Goal: Task Accomplishment & Management: Use online tool/utility

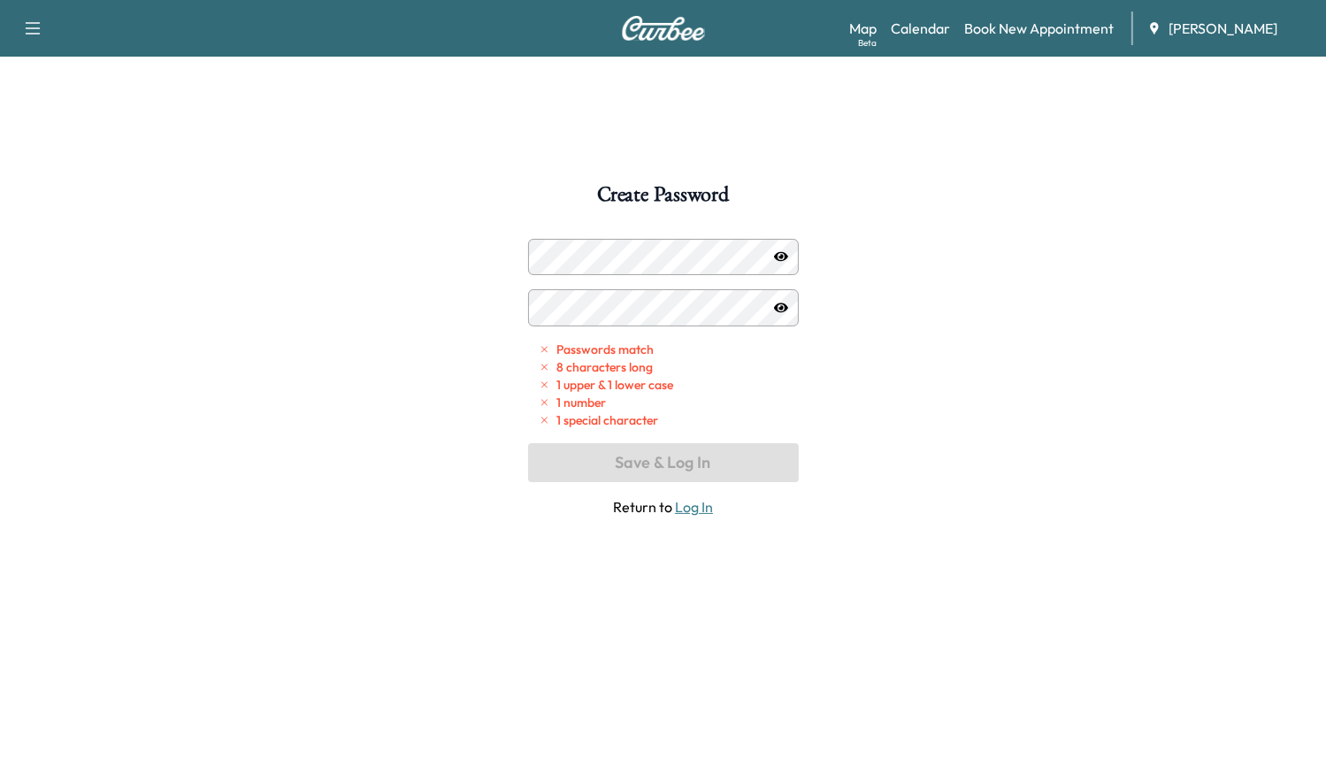
click at [1081, 339] on div "Create Password Passwords match 8 characters long 1 upper & 1 lower case 1 numb…" at bounding box center [663, 575] width 1326 height 782
click at [546, 252] on div at bounding box center [545, 256] width 21 height 21
click at [778, 256] on icon "button" at bounding box center [781, 256] width 14 height 14
click at [776, 257] on icon "button" at bounding box center [781, 256] width 14 height 11
click at [779, 255] on icon "button" at bounding box center [781, 256] width 14 height 14
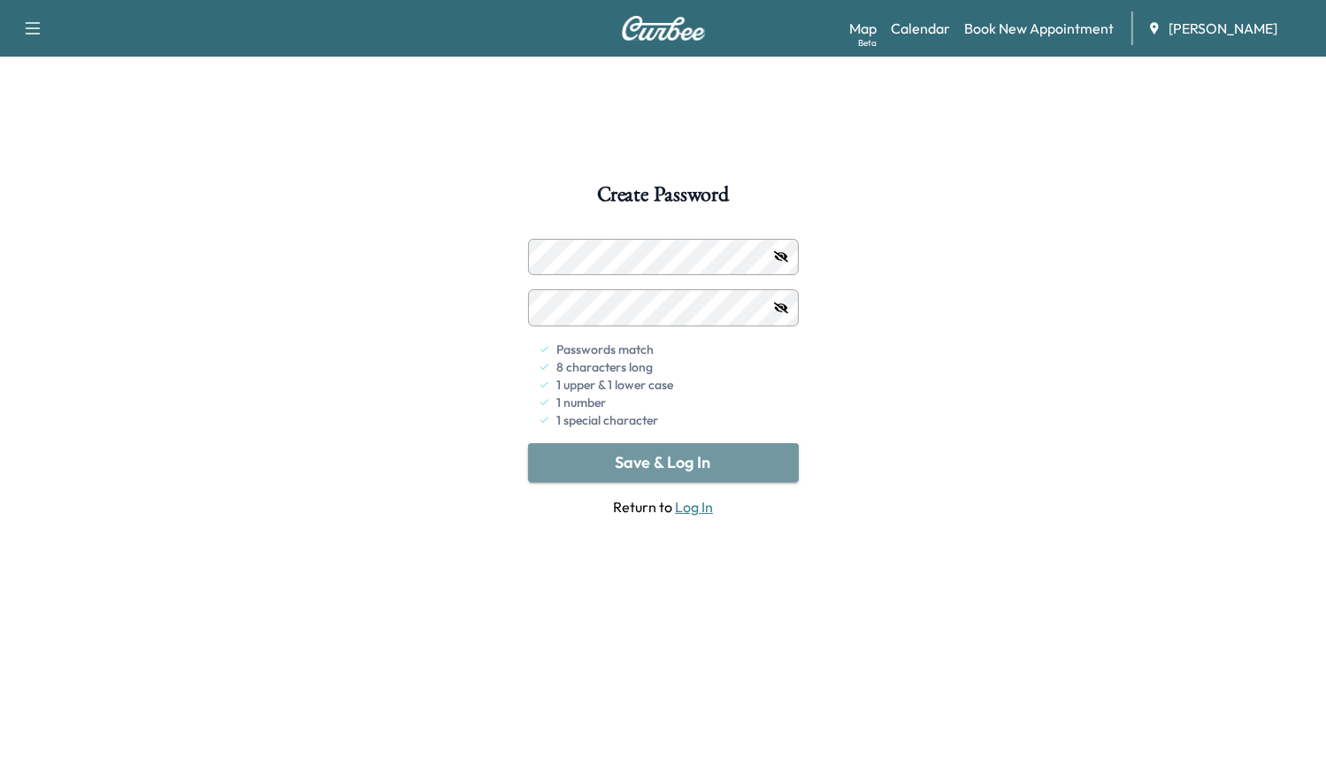
click at [720, 456] on button "Save & Log In" at bounding box center [663, 462] width 271 height 39
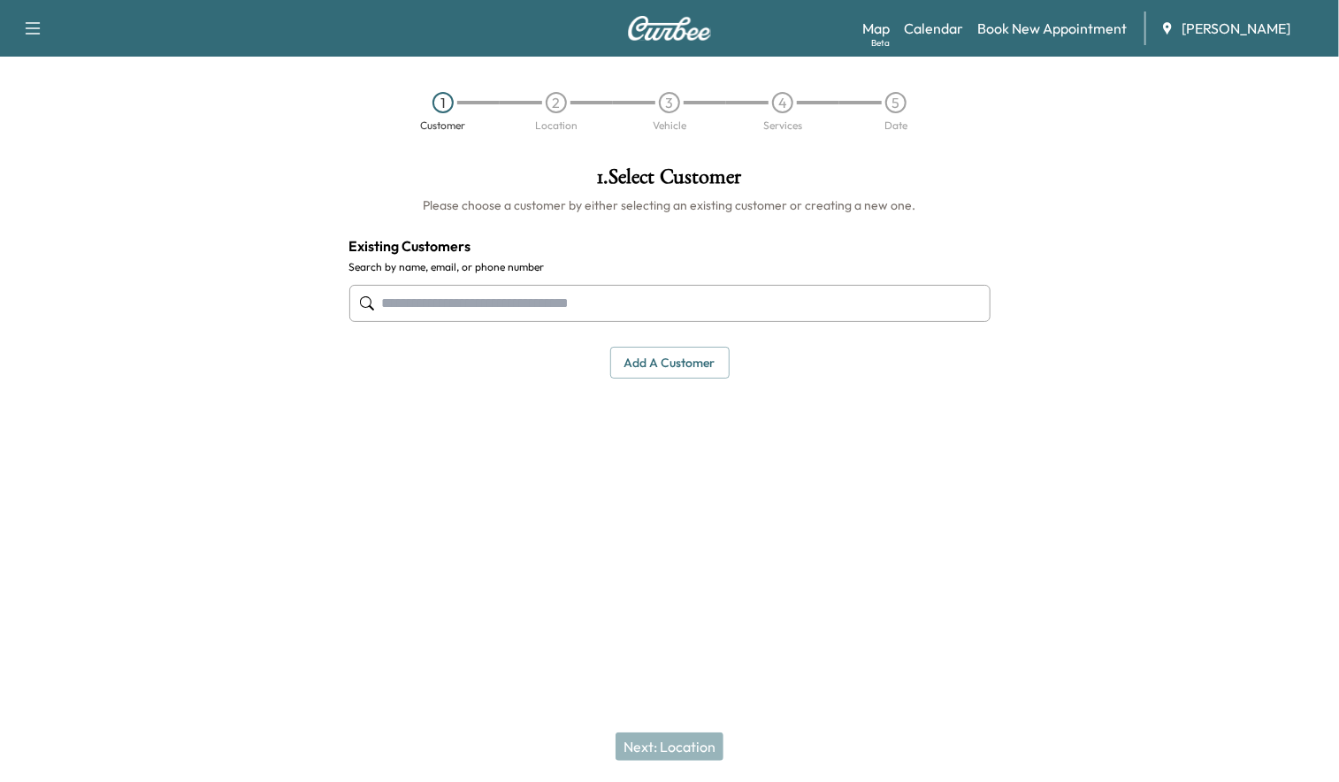
click at [927, 31] on link "Calendar" at bounding box center [933, 28] width 59 height 21
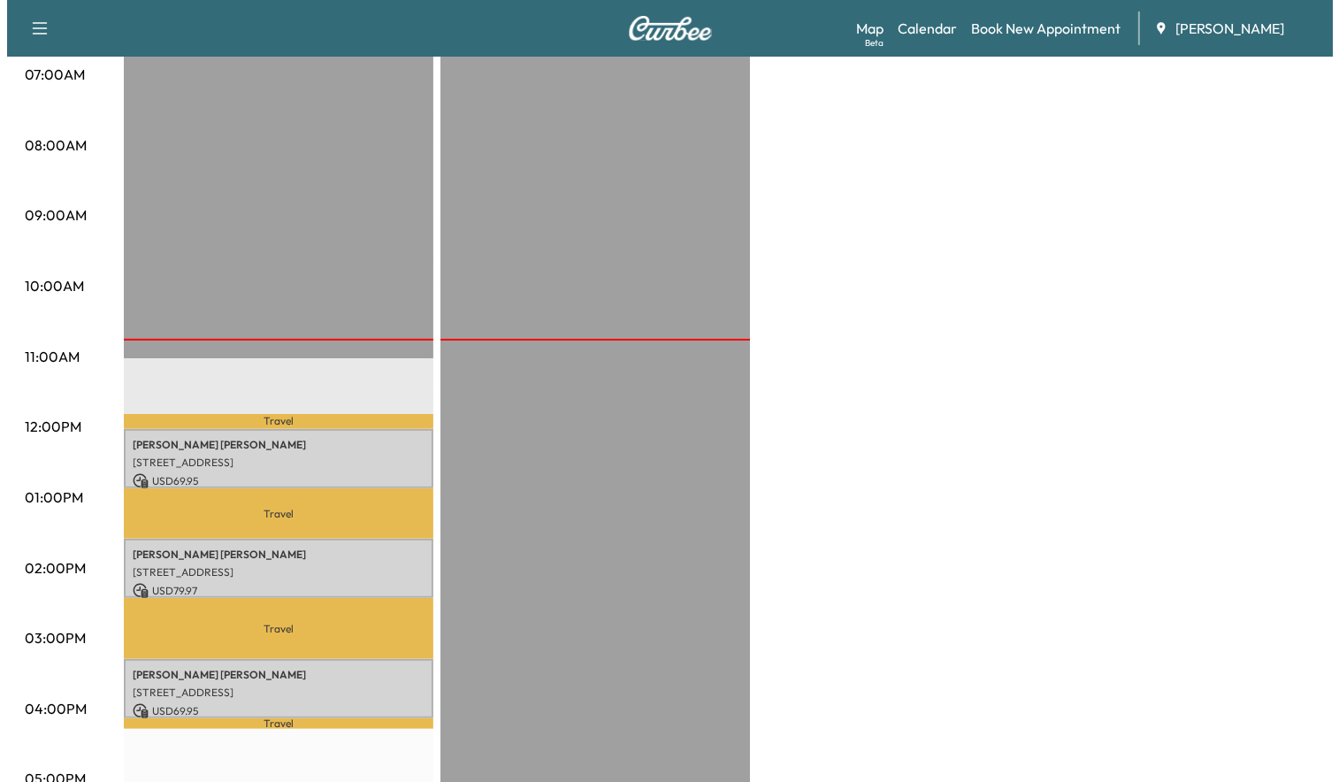
scroll to position [442, 0]
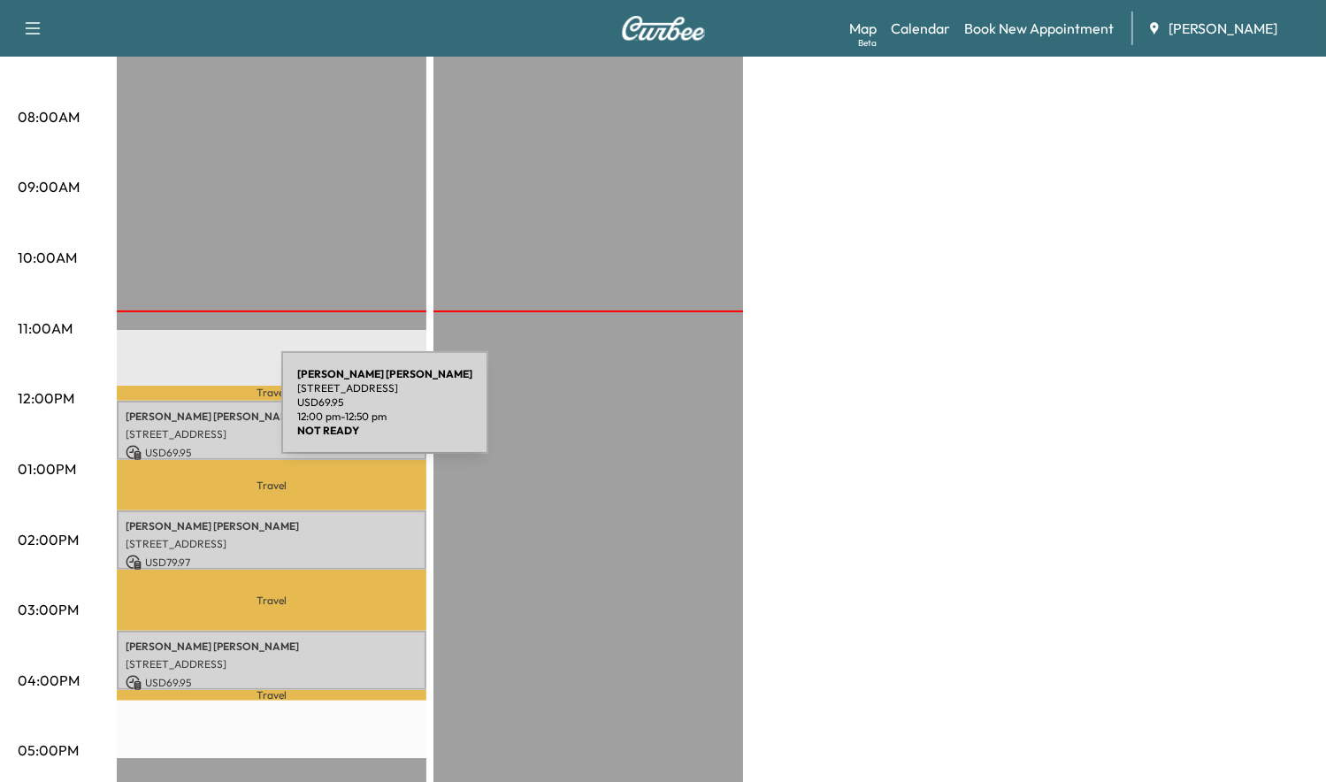
click at [149, 413] on p "[PERSON_NAME]" at bounding box center [272, 417] width 292 height 14
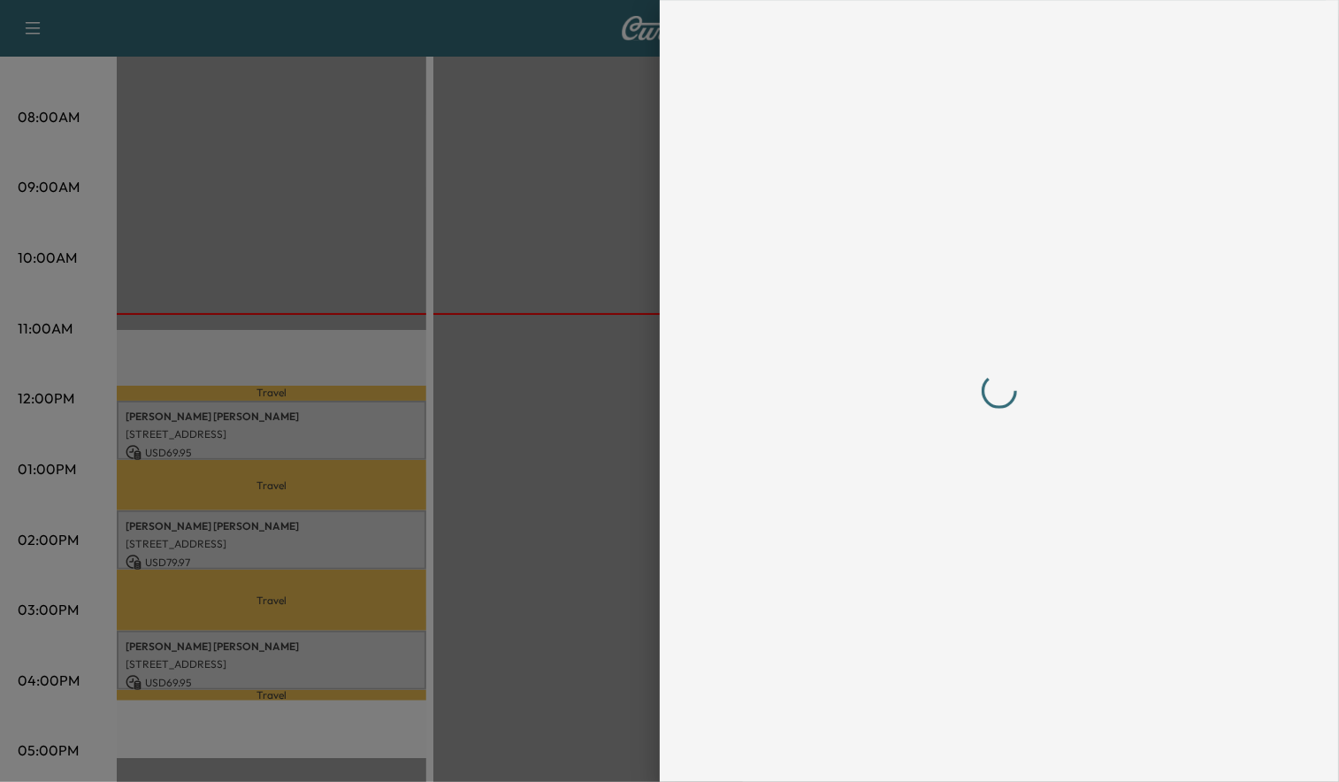
click at [149, 413] on div at bounding box center [669, 391] width 1339 height 782
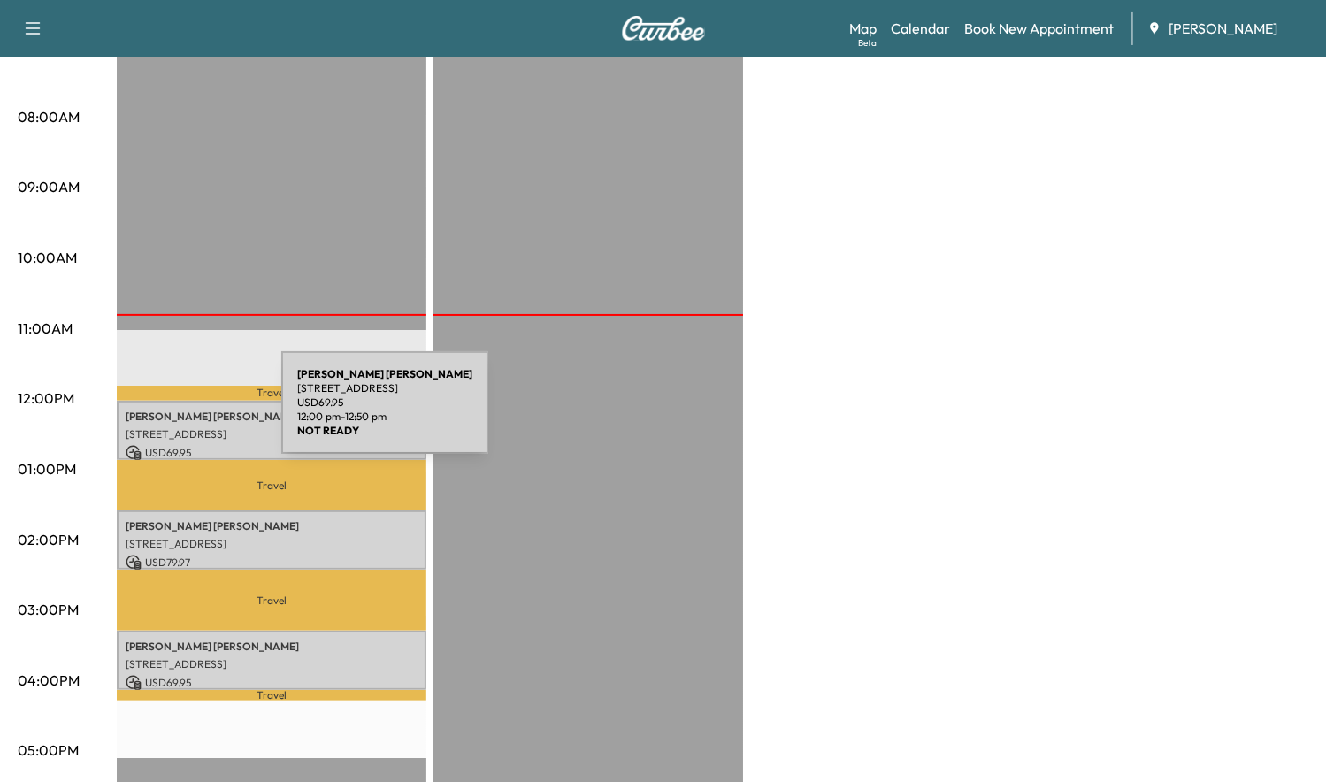
click at [149, 413] on p "[PERSON_NAME]" at bounding box center [272, 417] width 292 height 14
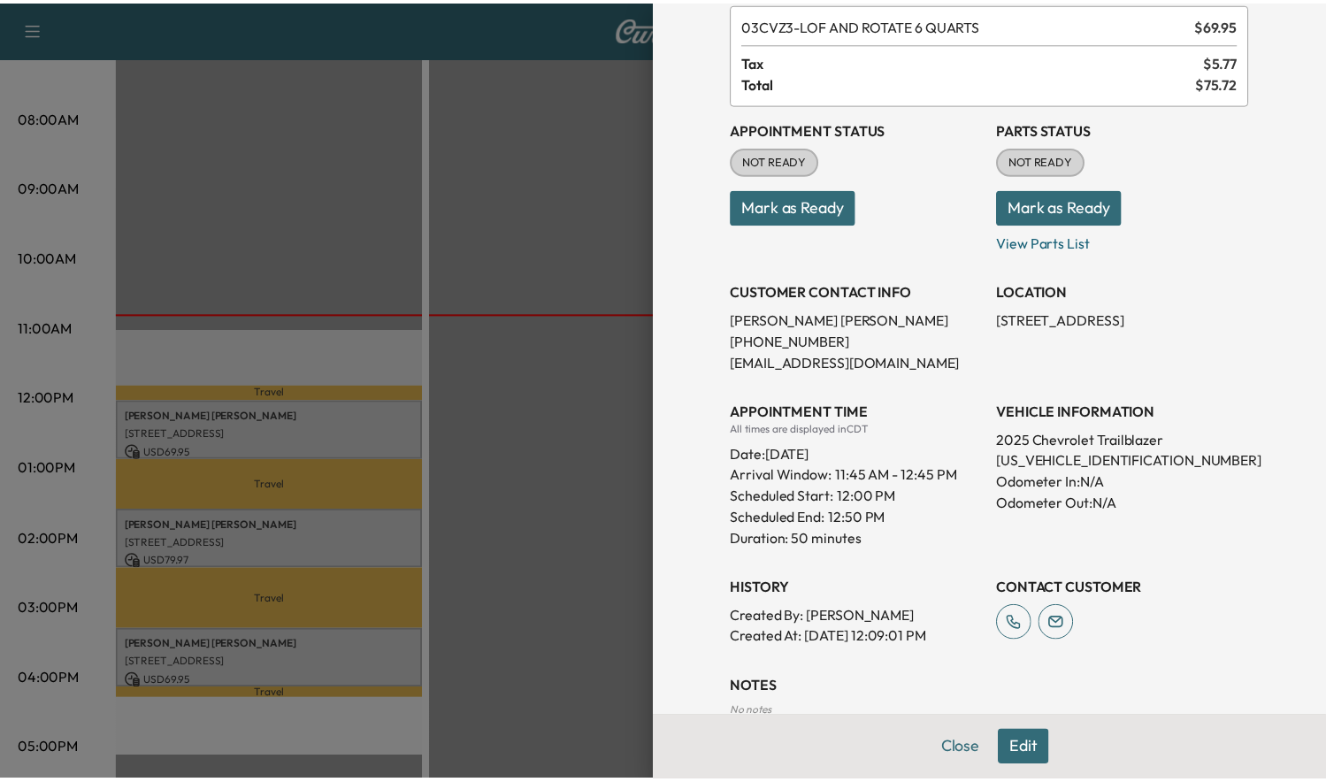
scroll to position [0, 0]
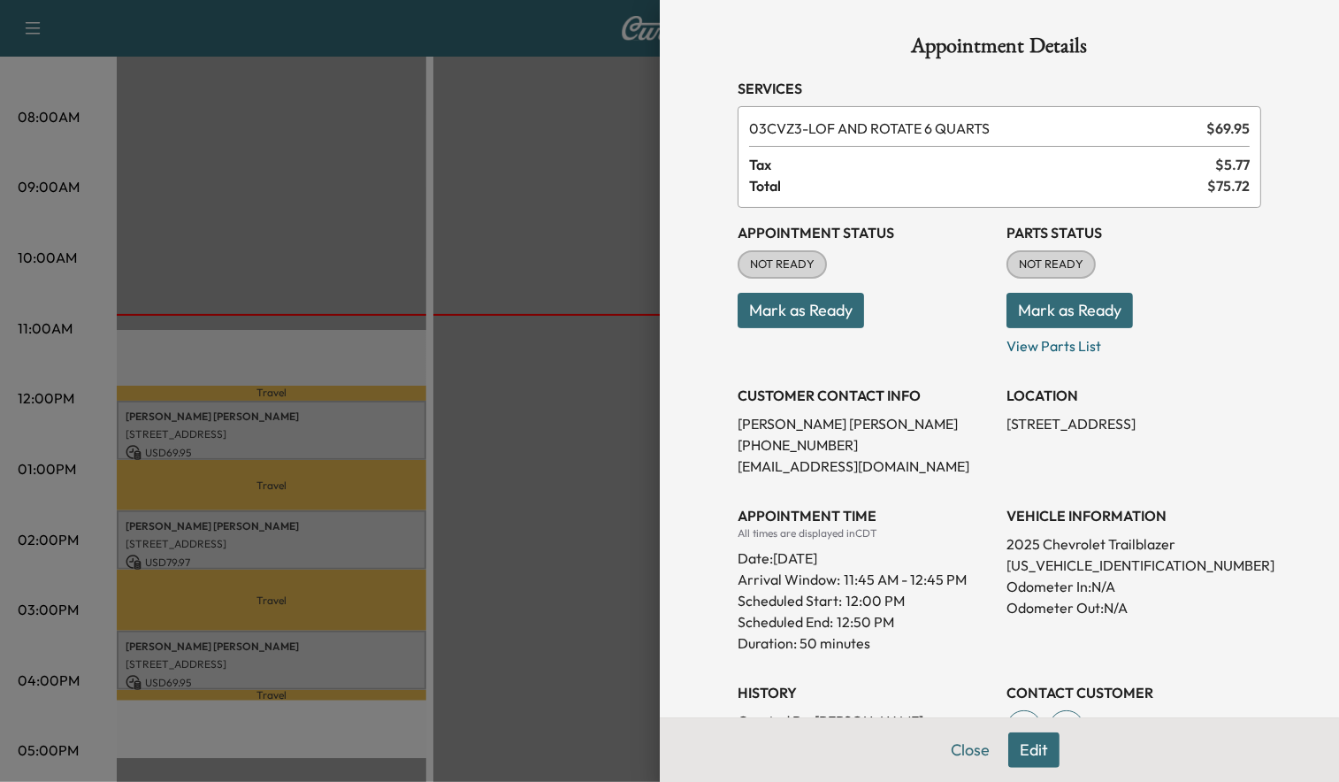
click at [471, 225] on div at bounding box center [669, 391] width 1339 height 782
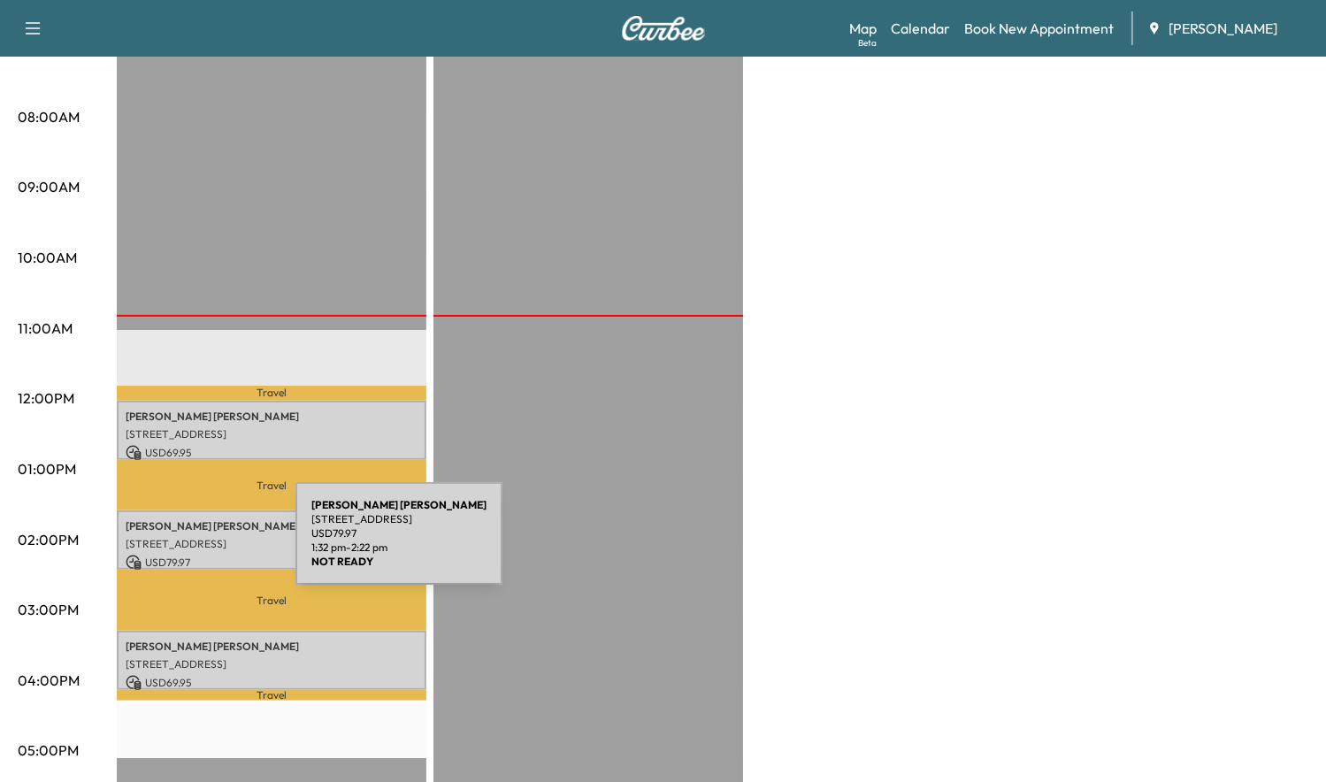
click at [163, 544] on div "[PERSON_NAME] [STREET_ADDRESS] USD 79.97 1:32 pm - 2:22 pm" at bounding box center [272, 539] width 310 height 59
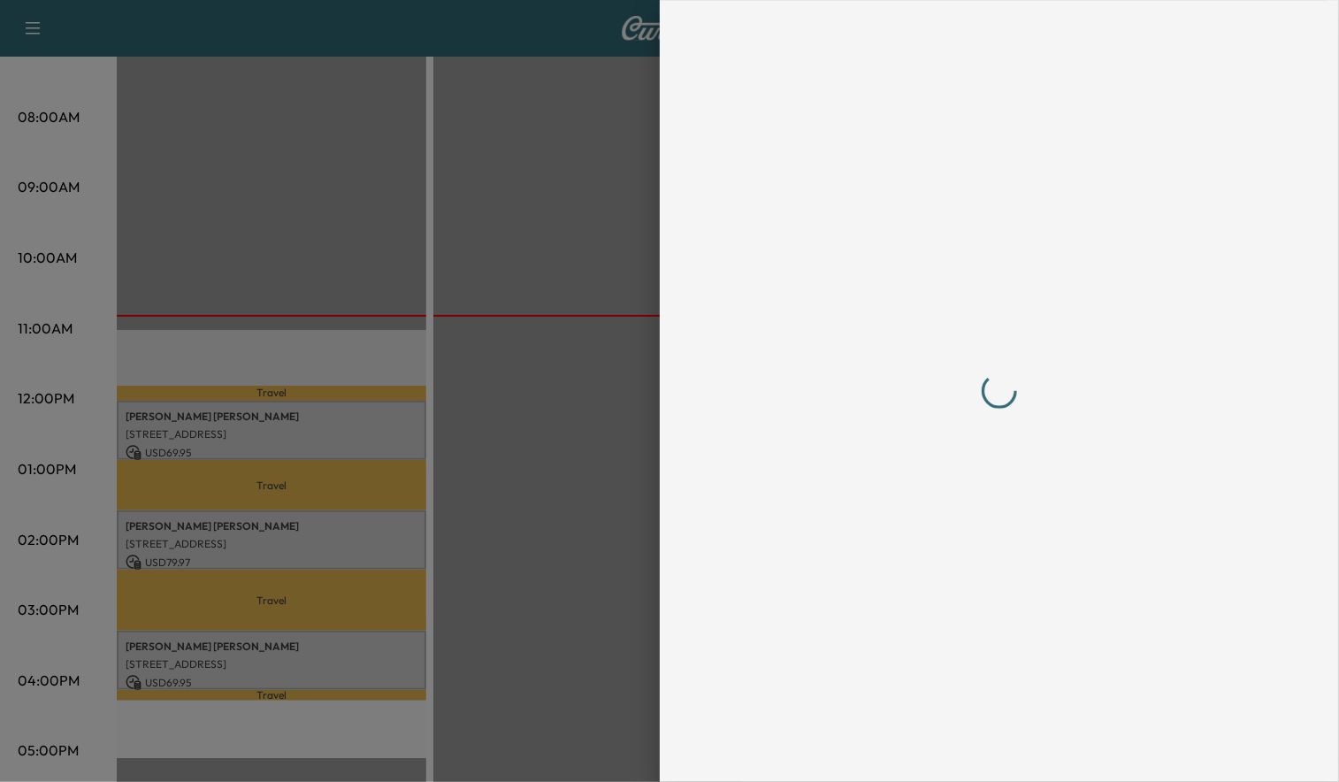
click at [163, 544] on div at bounding box center [669, 391] width 1339 height 782
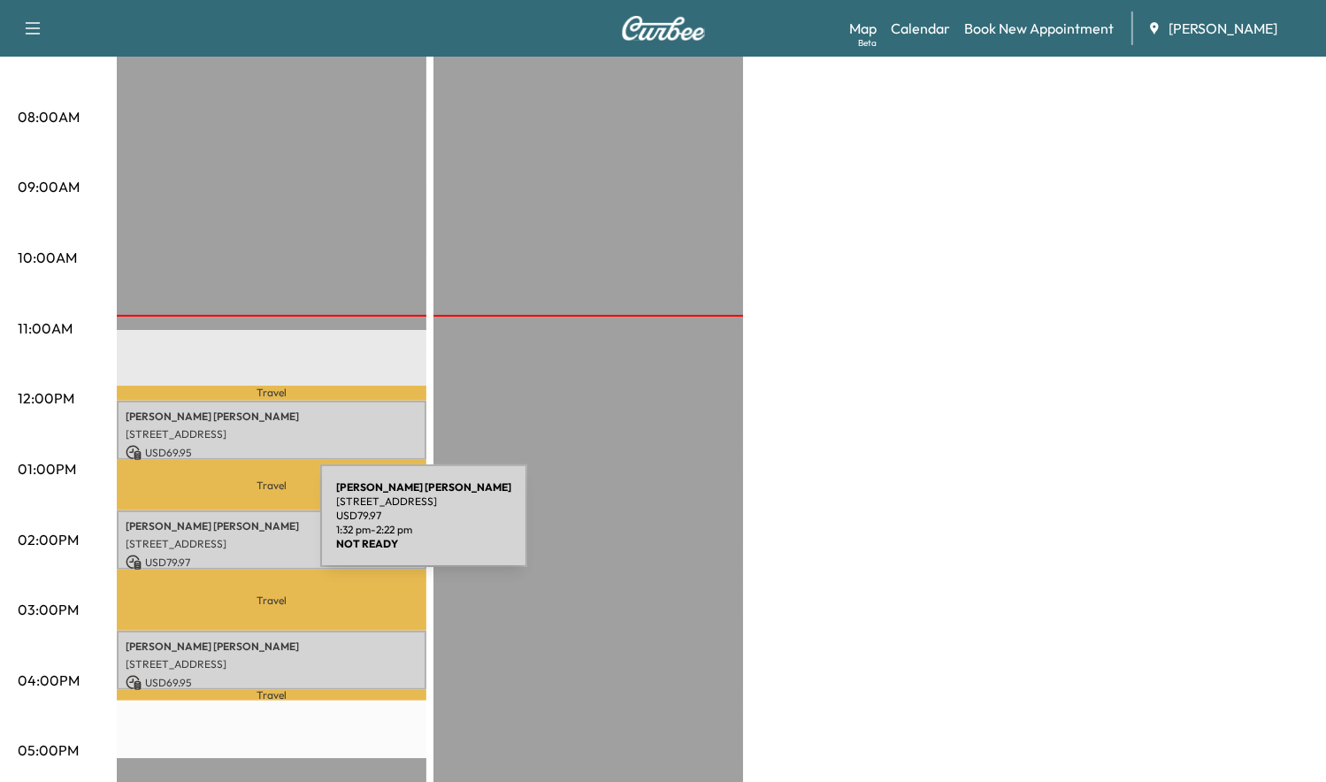
click at [188, 526] on div "[PERSON_NAME] [STREET_ADDRESS] USD 79.97 1:32 pm - 2:22 pm" at bounding box center [272, 539] width 310 height 59
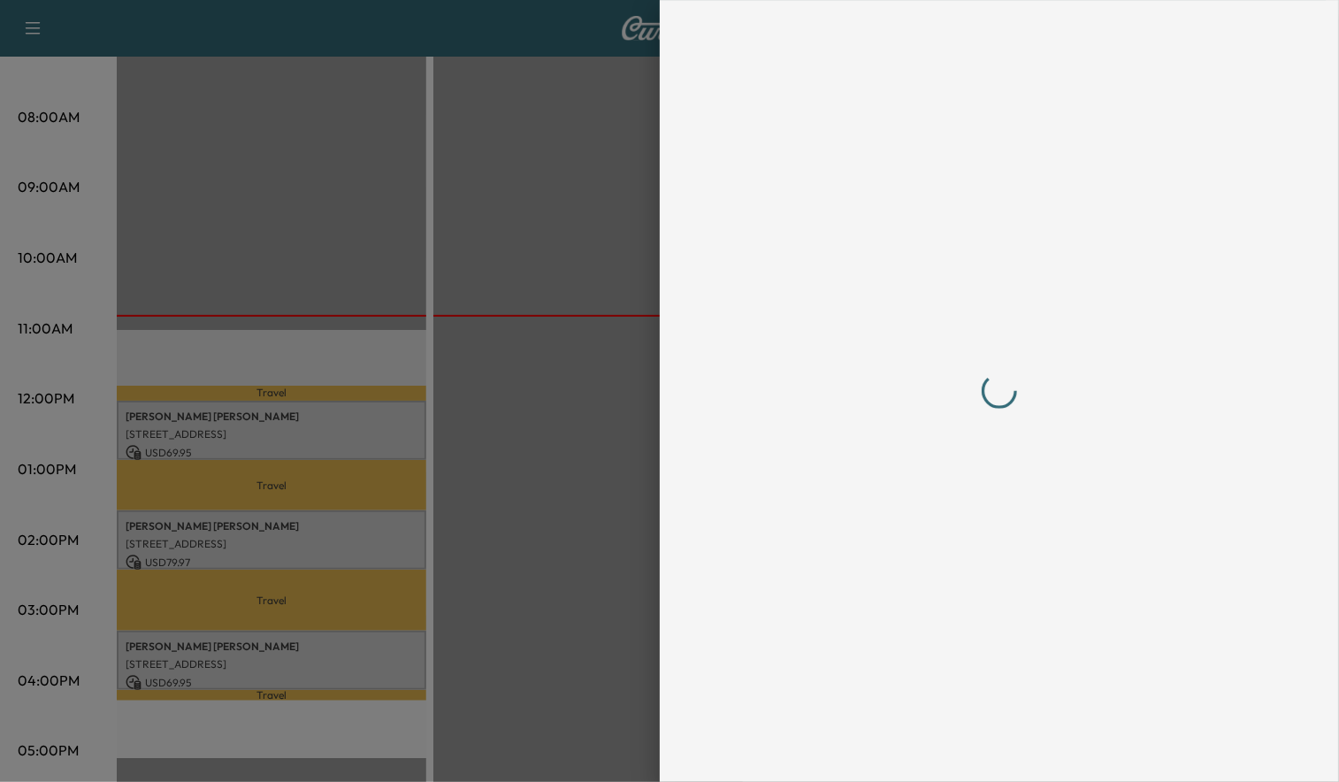
click at [188, 526] on div at bounding box center [669, 391] width 1339 height 782
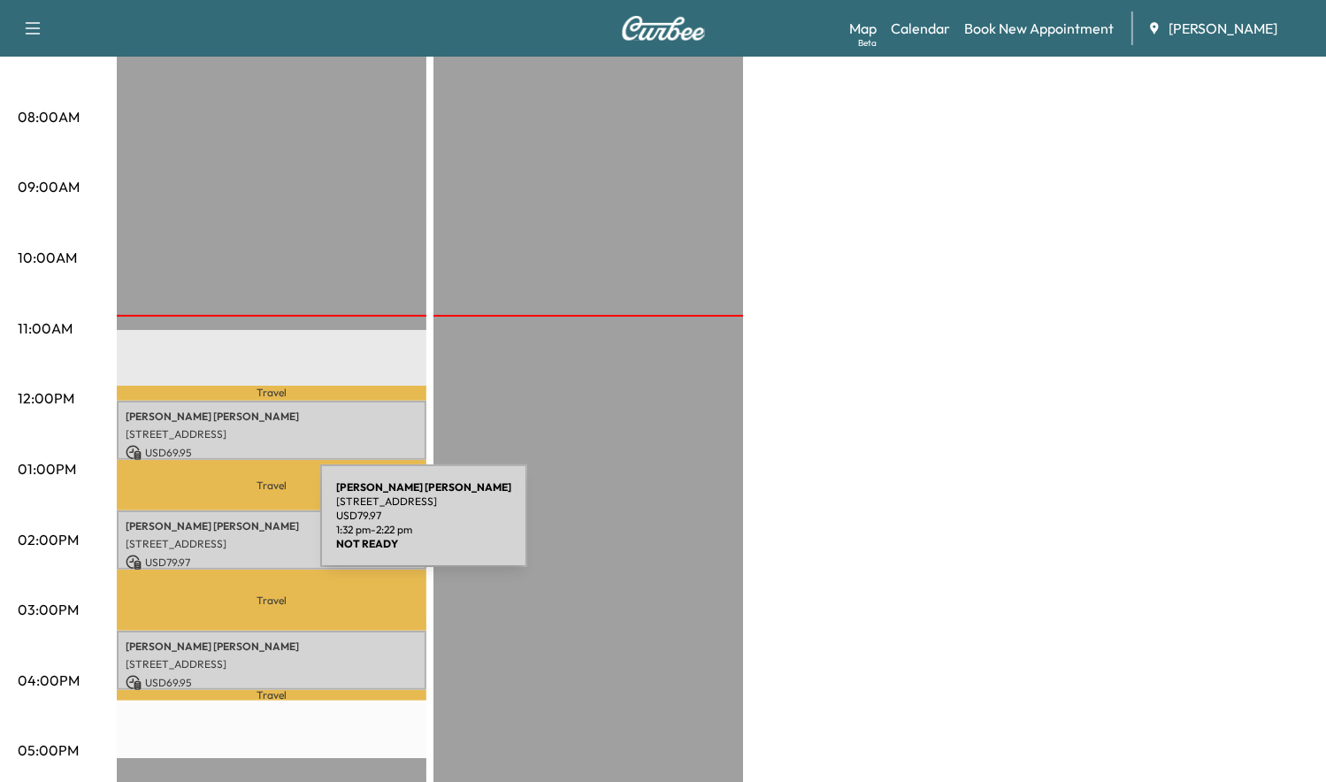
click at [188, 526] on div "[PERSON_NAME] [STREET_ADDRESS] USD 79.97 1:32 pm - 2:22 pm" at bounding box center [272, 539] width 310 height 59
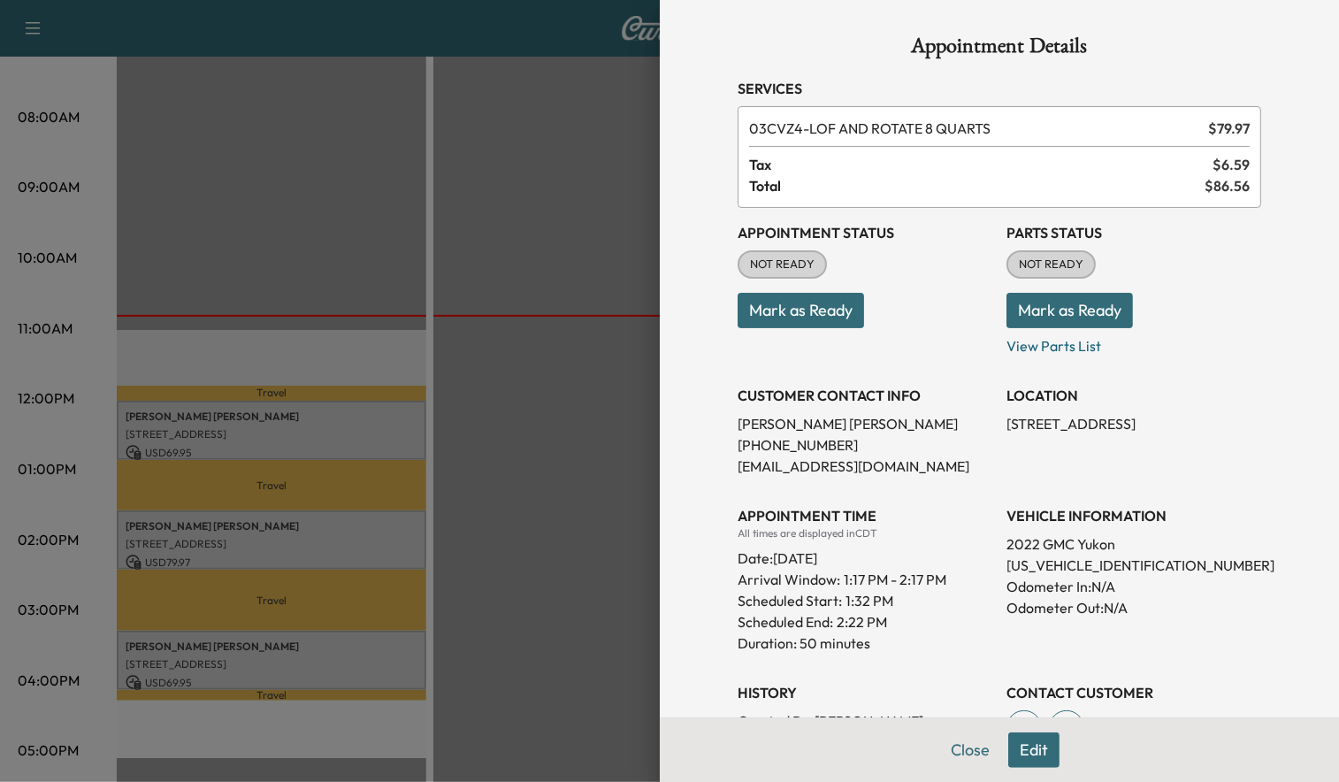
click at [559, 233] on div at bounding box center [669, 391] width 1339 height 782
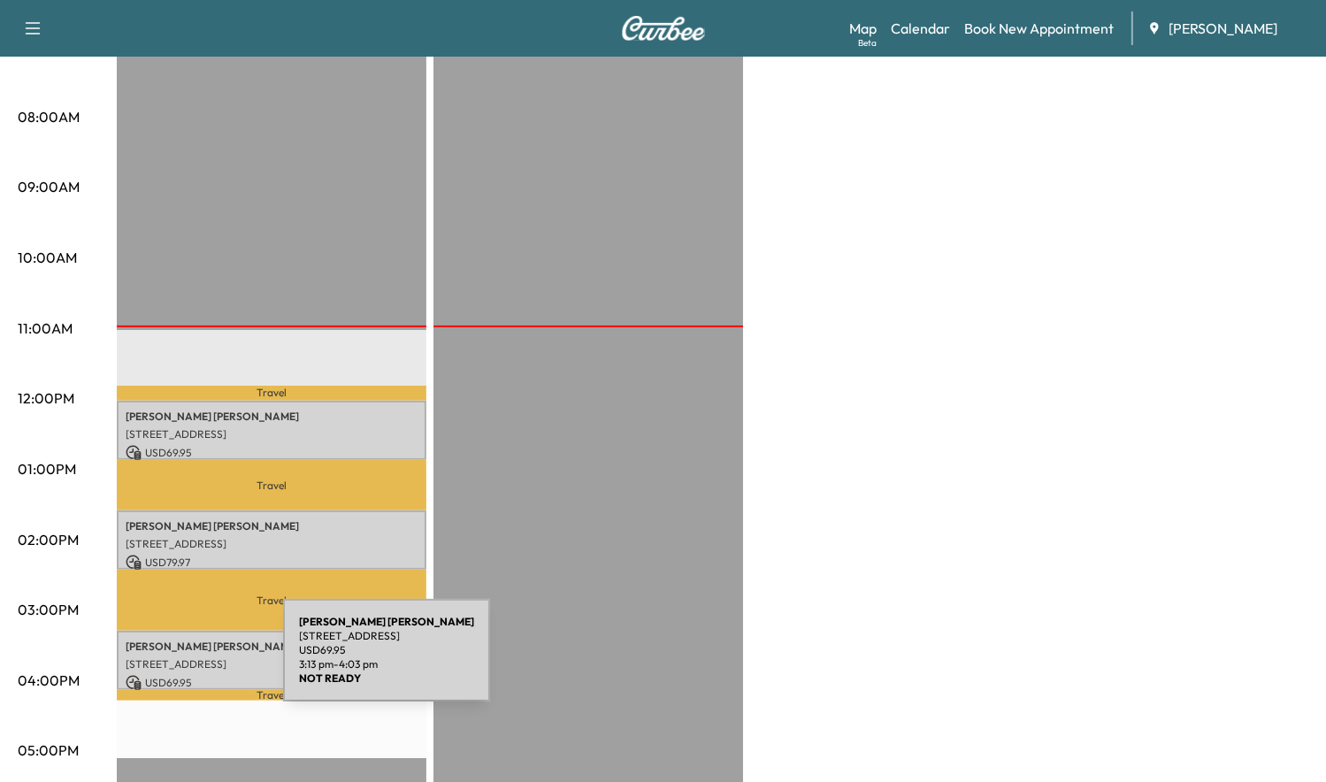
click at [150, 661] on p "[STREET_ADDRESS]" at bounding box center [272, 664] width 292 height 14
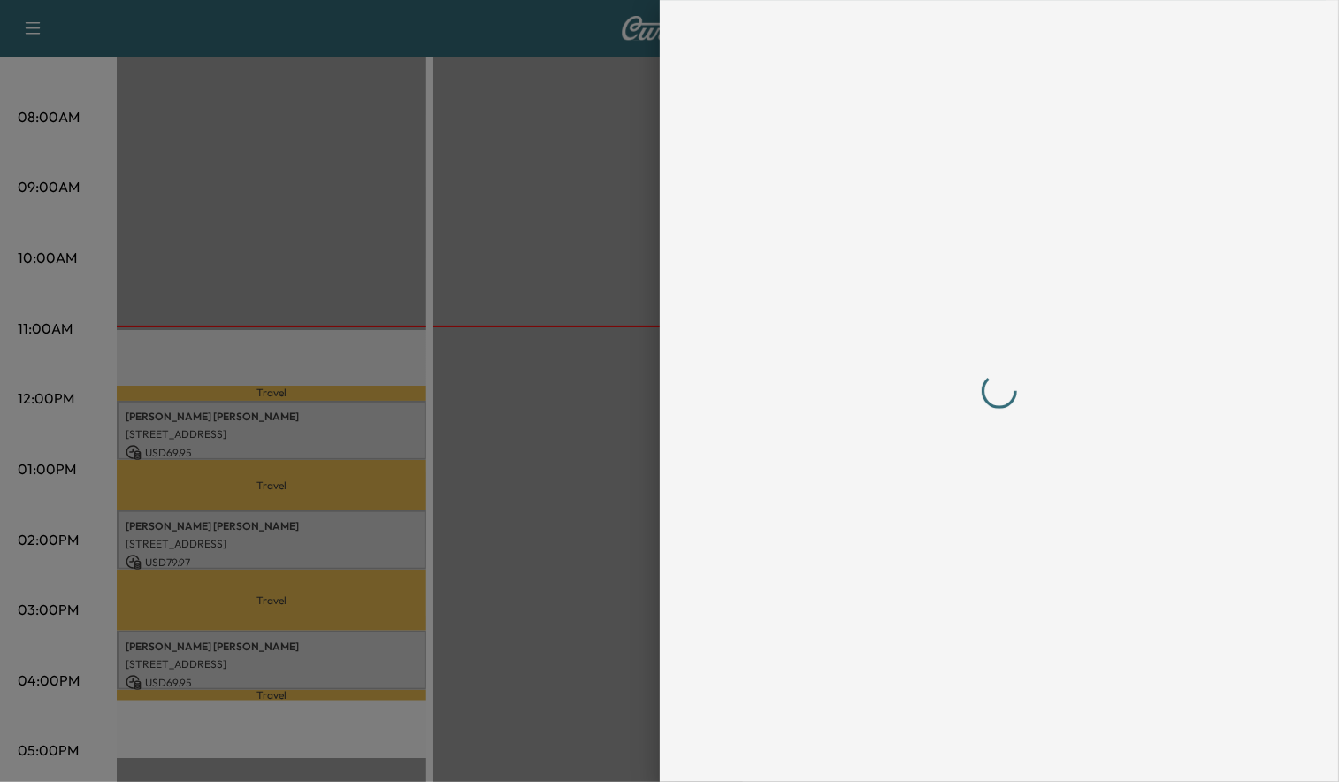
click at [150, 661] on div at bounding box center [669, 391] width 1339 height 782
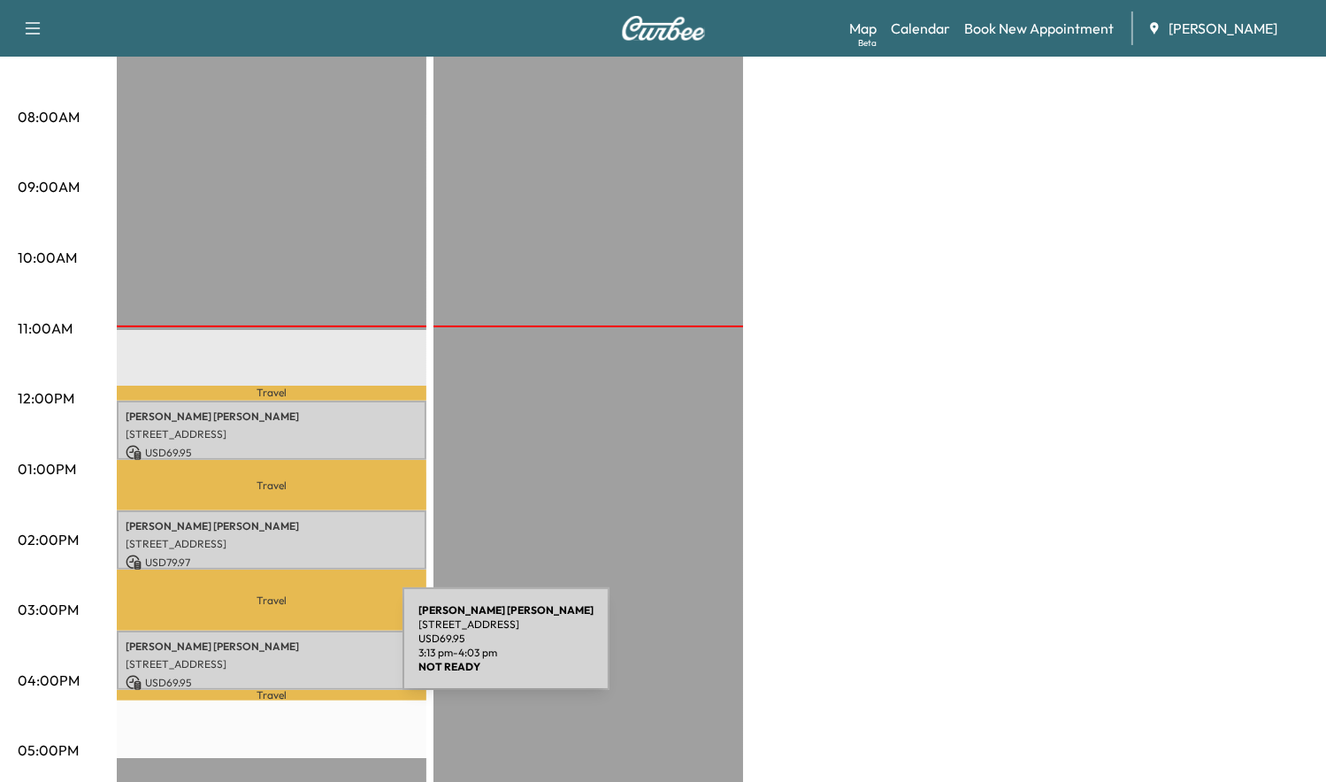
click at [270, 657] on p "[STREET_ADDRESS]" at bounding box center [272, 664] width 292 height 14
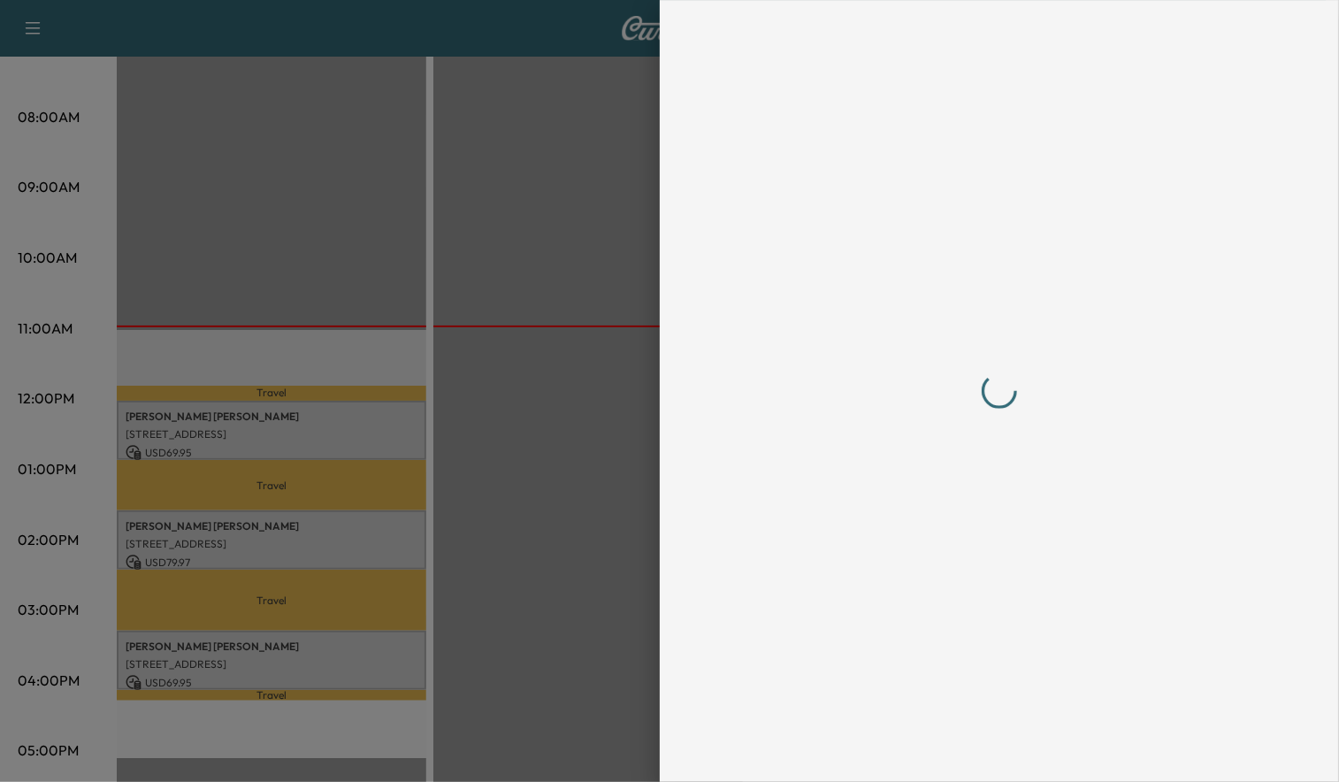
click at [270, 649] on div at bounding box center [669, 391] width 1339 height 782
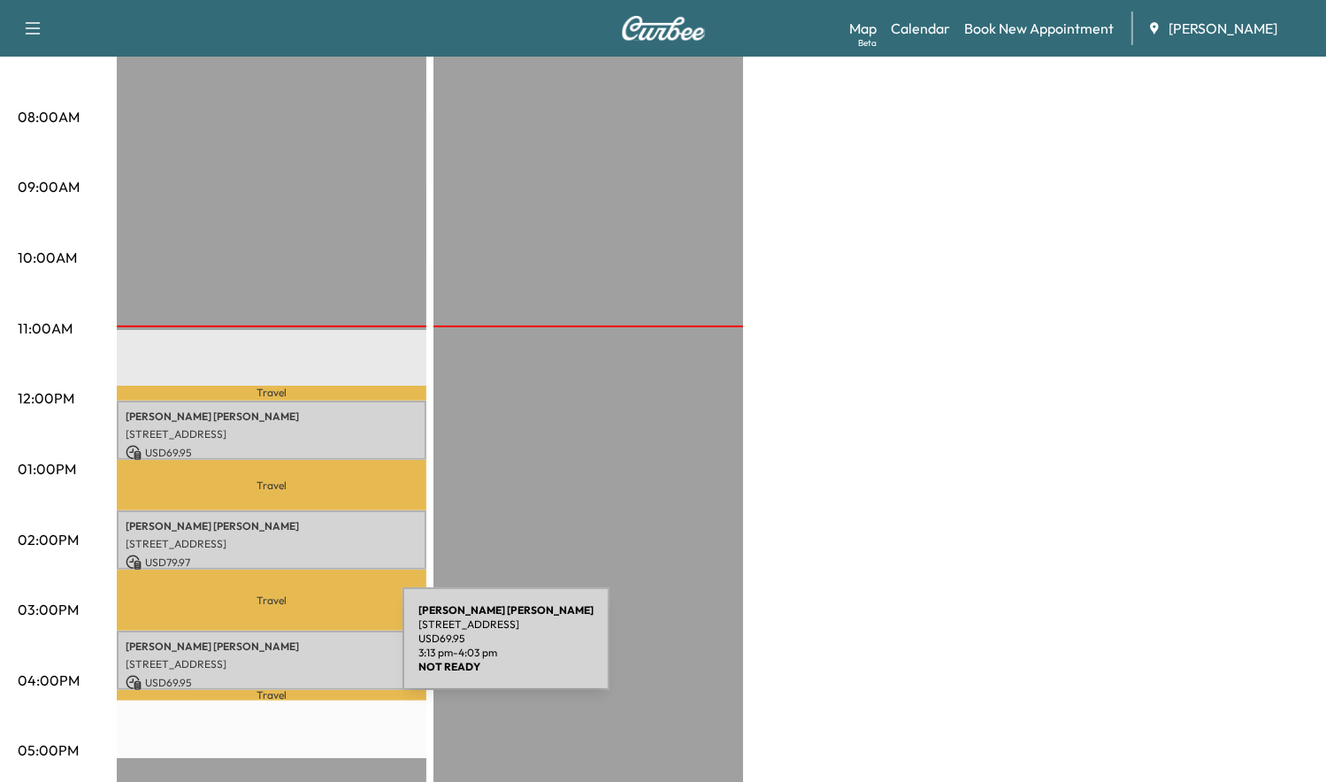
click at [270, 657] on p "[STREET_ADDRESS]" at bounding box center [272, 664] width 292 height 14
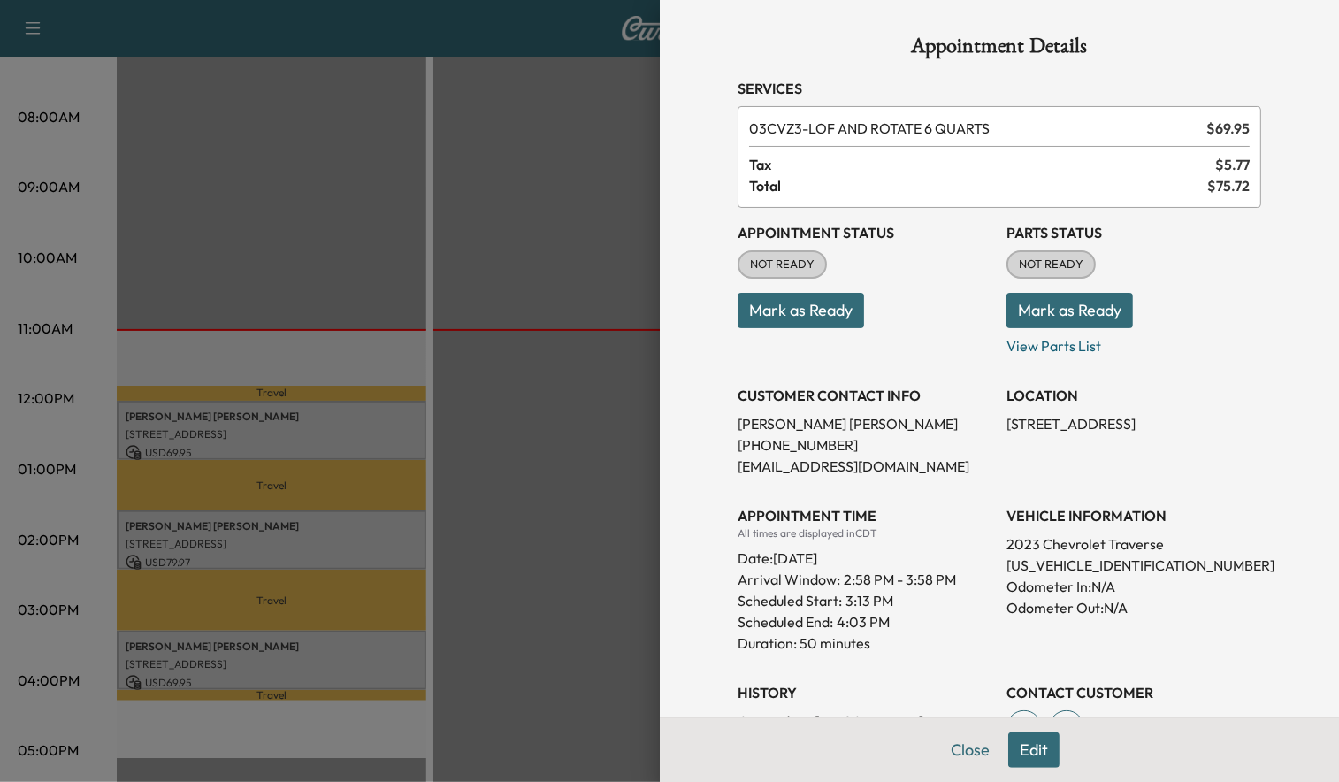
click at [507, 314] on div at bounding box center [669, 391] width 1339 height 782
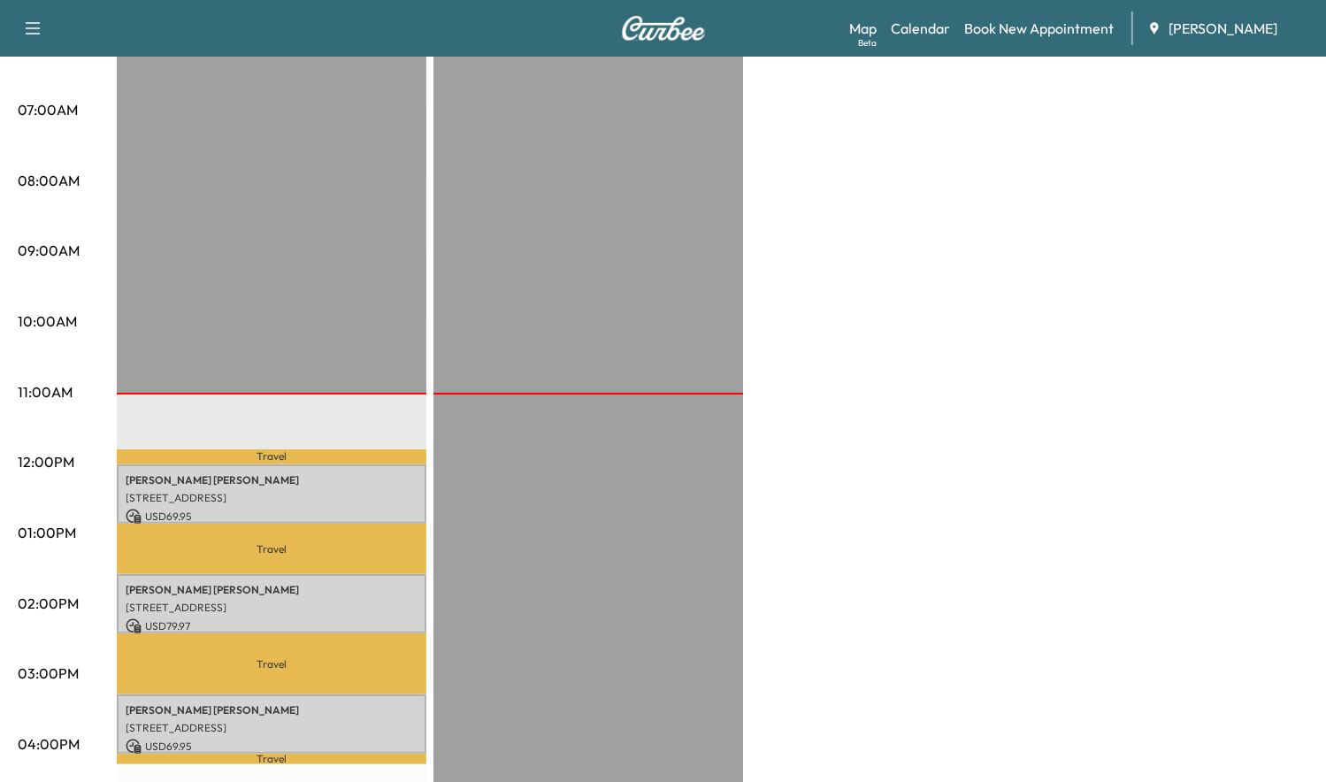
scroll to position [531, 0]
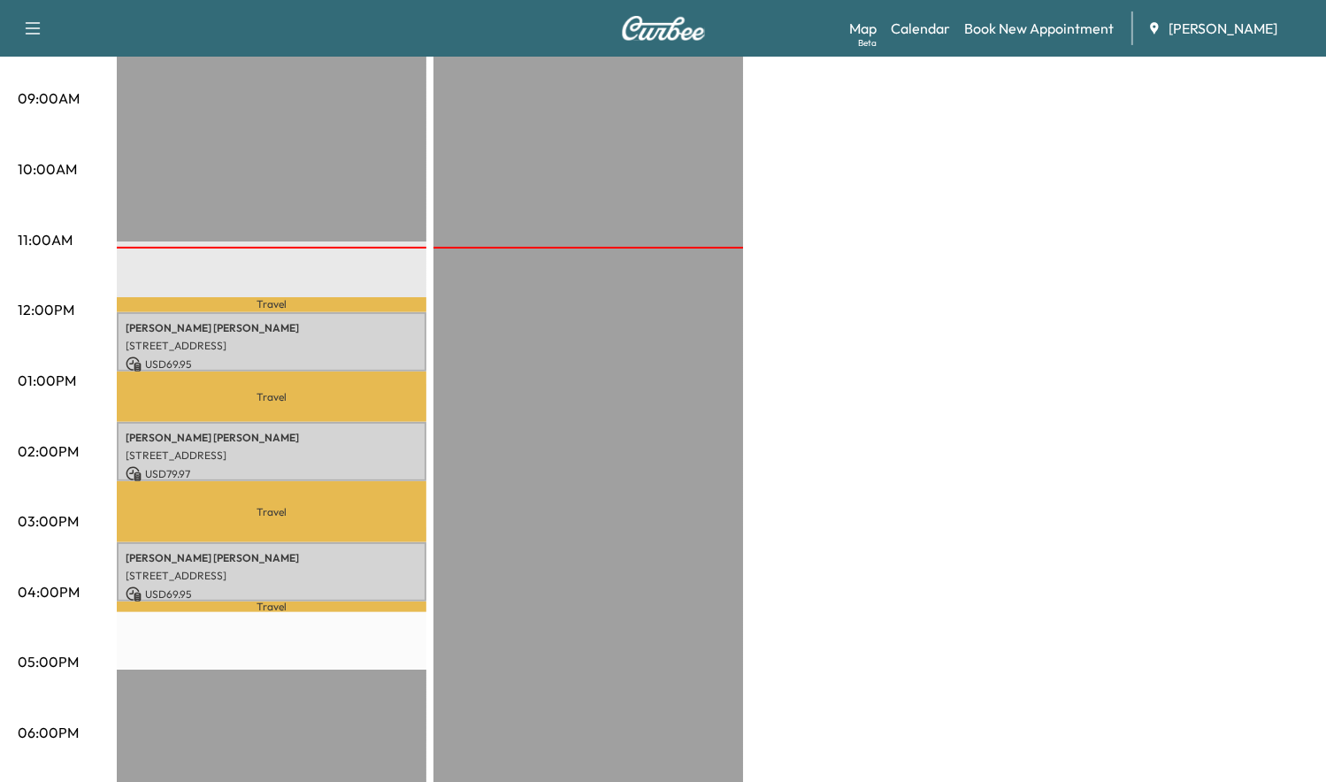
click at [867, 36] on div "Beta" at bounding box center [867, 42] width 19 height 13
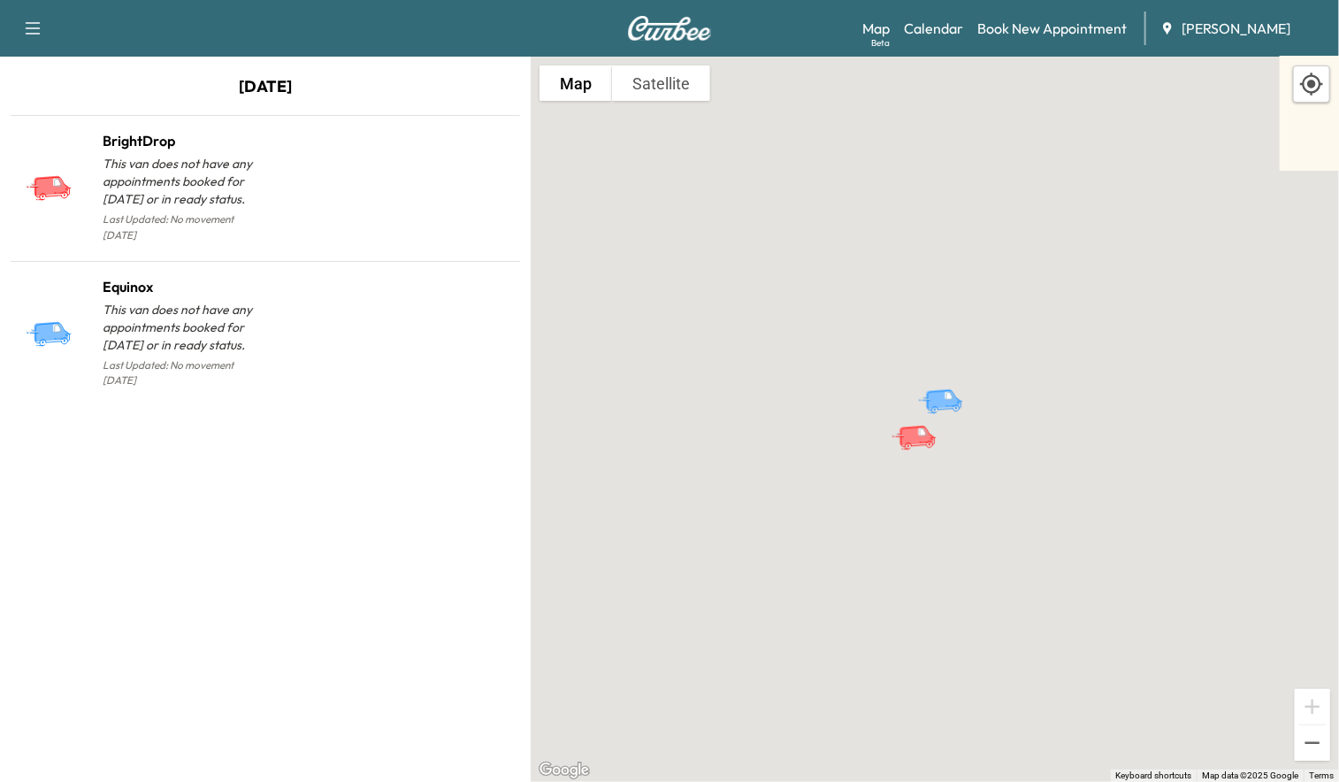
click at [188, 175] on p "This van does not have any appointments booked for [DATE] or in ready status." at bounding box center [184, 181] width 163 height 53
